Goal: Check status: Check status

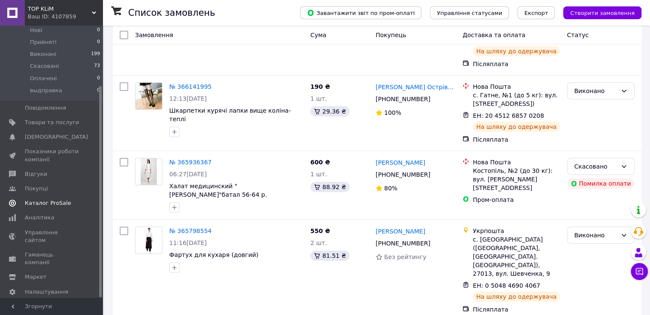
scroll to position [214, 0]
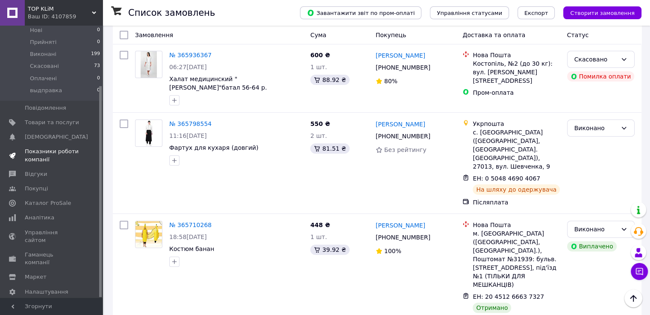
click at [44, 152] on span "Показники роботи компанії" at bounding box center [52, 155] width 54 height 15
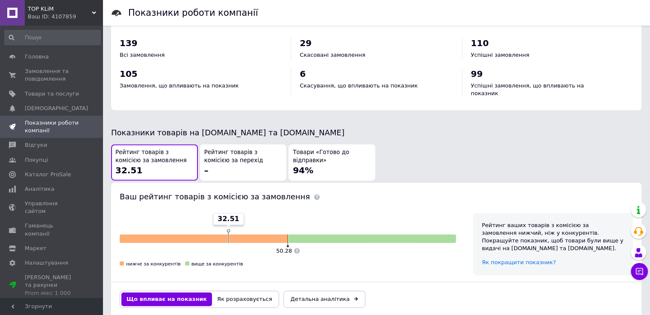
scroll to position [440, 0]
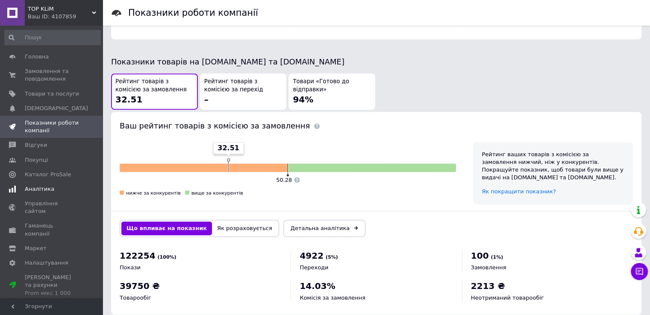
click at [43, 194] on link "Аналітика" at bounding box center [52, 189] width 105 height 15
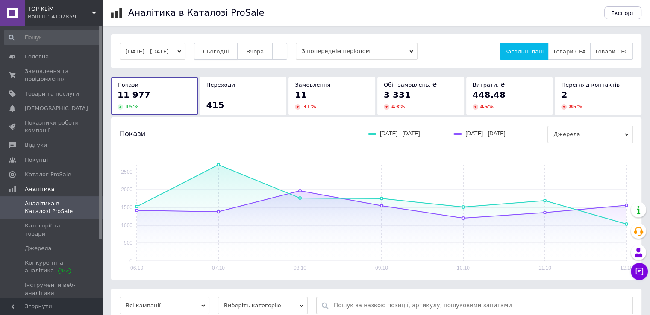
click at [230, 56] on button "Сьогодні" at bounding box center [216, 51] width 44 height 17
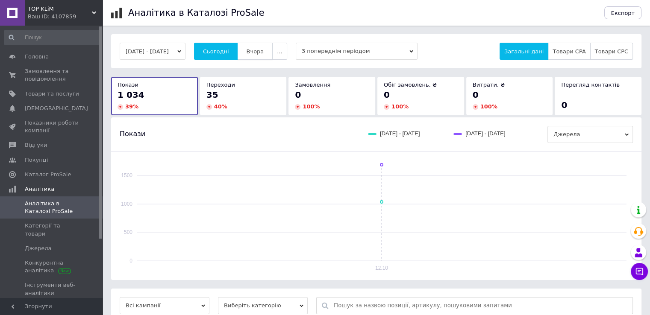
click at [264, 51] on span "Вчора" at bounding box center [255, 51] width 18 height 6
